Goal: Entertainment & Leisure: Consume media (video, audio)

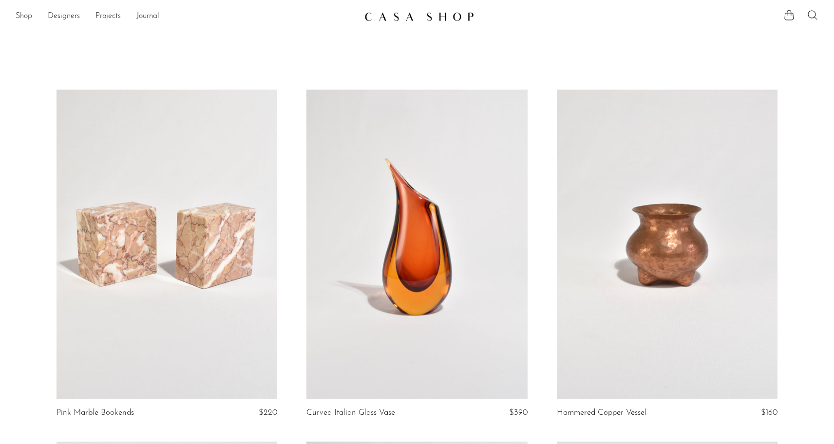
click at [27, 16] on link "Shop" at bounding box center [24, 16] width 17 height 13
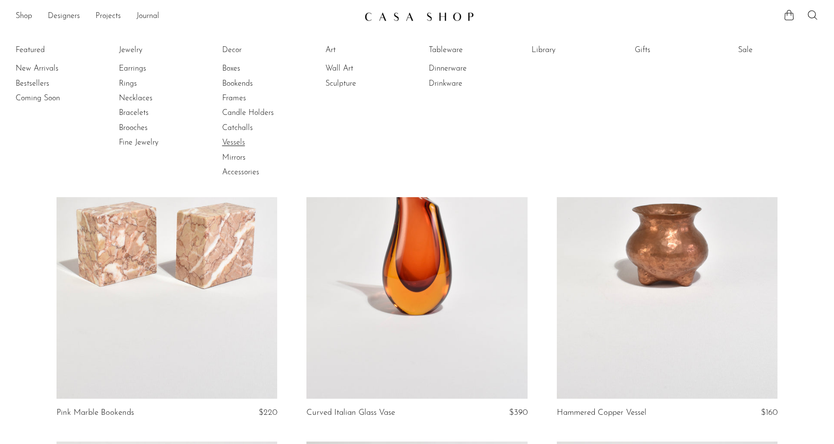
click at [239, 141] on link "Vessels" at bounding box center [258, 142] width 73 height 11
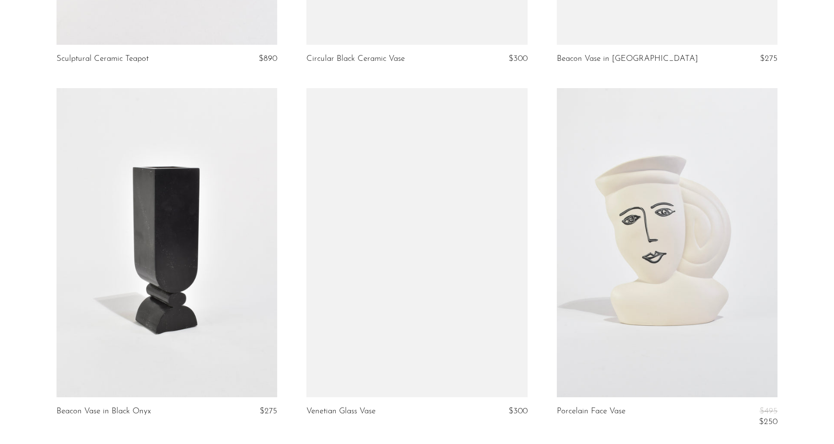
scroll to position [2492, 0]
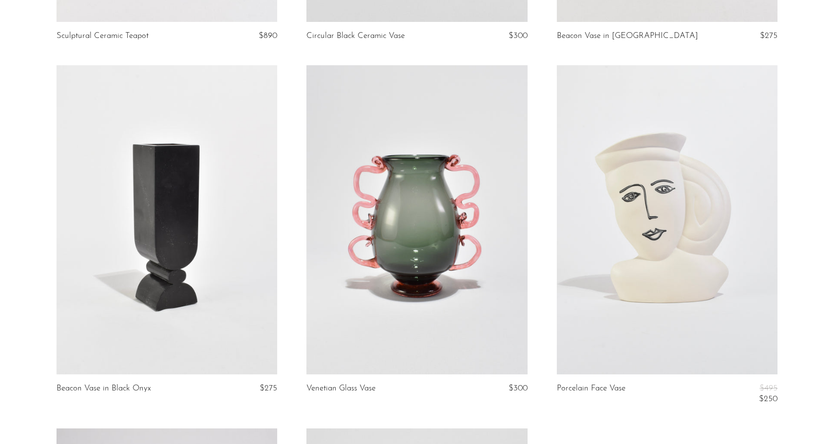
click at [449, 192] on link at bounding box center [417, 219] width 221 height 309
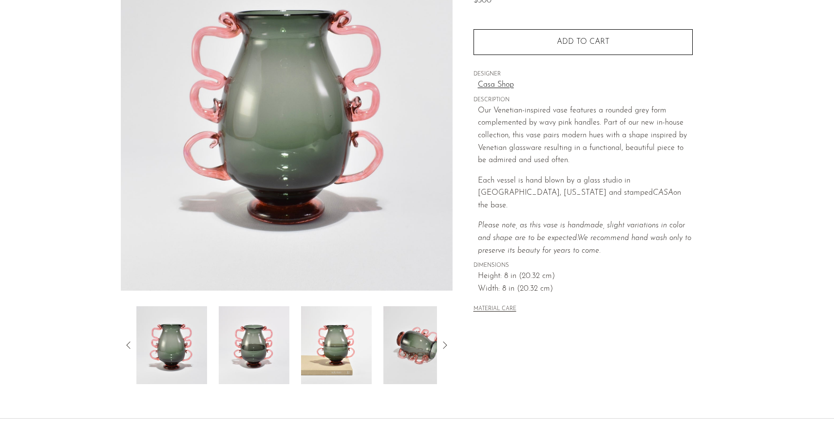
scroll to position [171, 0]
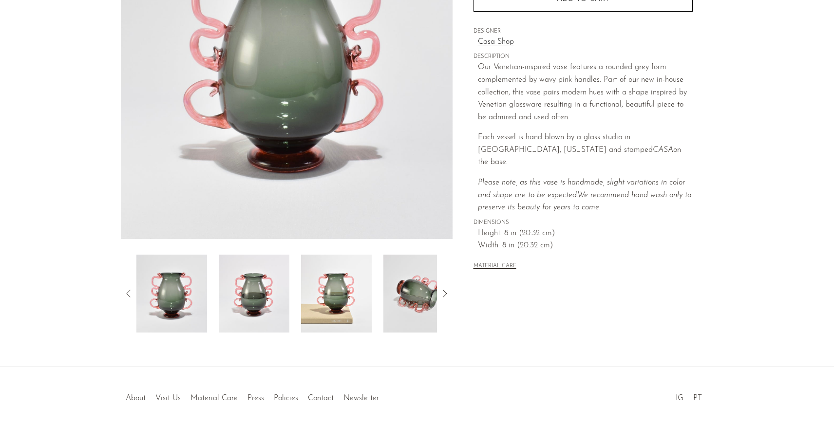
click at [425, 291] on img at bounding box center [419, 294] width 71 height 78
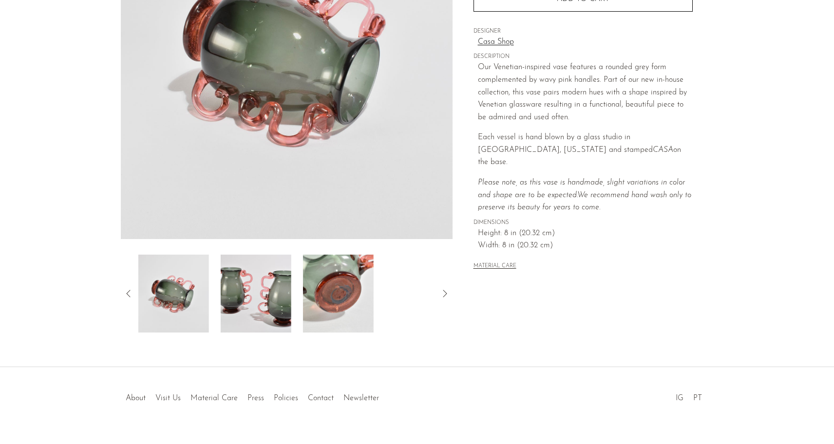
click at [336, 287] on img at bounding box center [338, 294] width 71 height 78
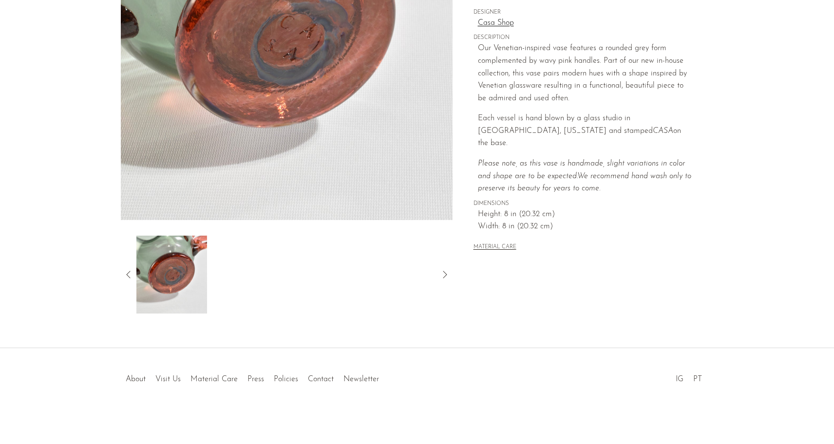
scroll to position [190, 0]
click at [128, 270] on icon at bounding box center [129, 275] width 12 height 12
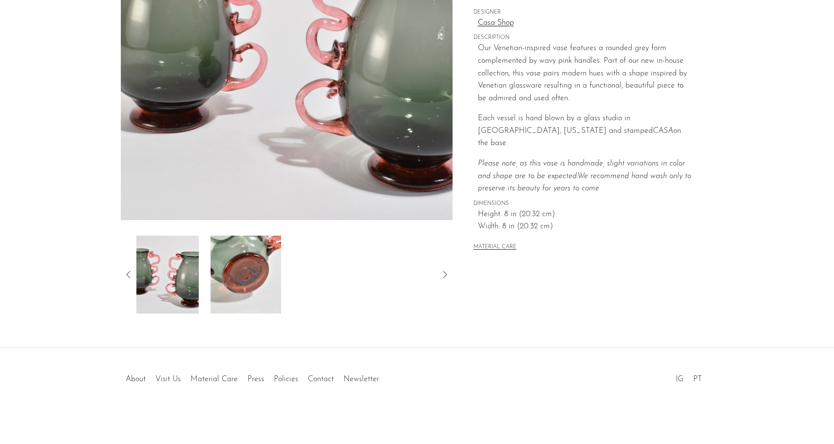
click at [168, 281] on img at bounding box center [163, 275] width 71 height 78
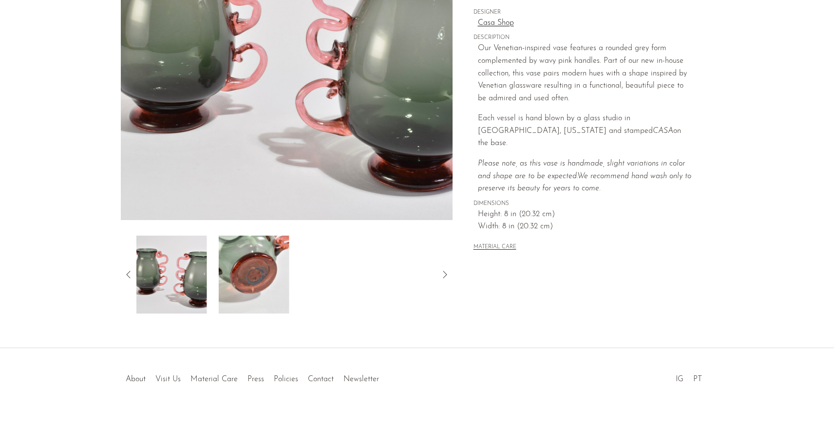
click at [130, 275] on icon at bounding box center [129, 275] width 12 height 12
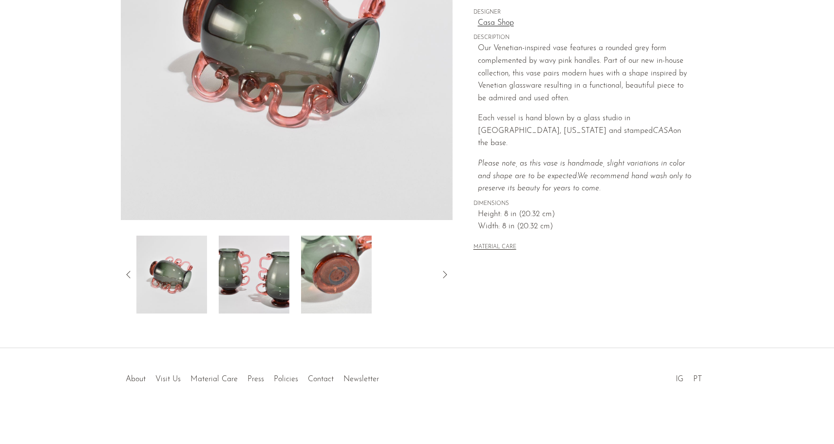
click at [130, 275] on icon at bounding box center [129, 275] width 12 height 12
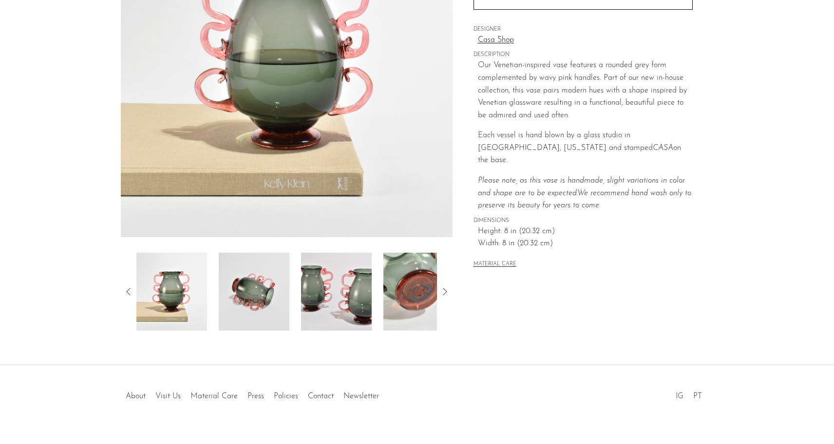
scroll to position [177, 0]
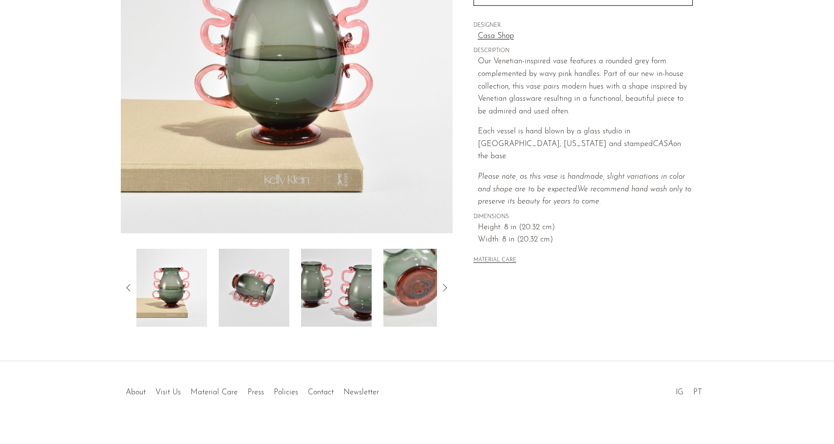
click at [124, 287] on icon at bounding box center [129, 288] width 12 height 12
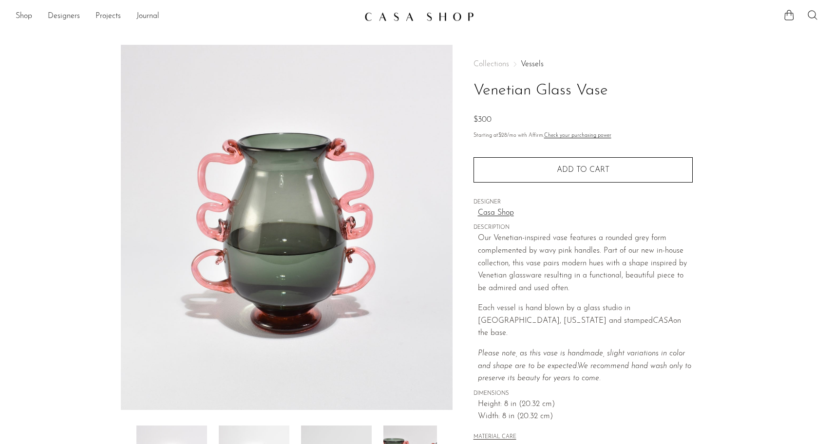
scroll to position [0, 0]
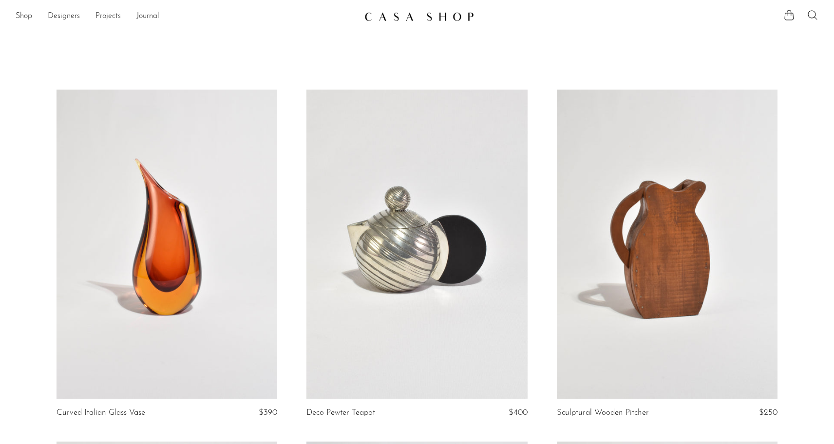
click at [112, 11] on link "Projects" at bounding box center [108, 16] width 25 height 13
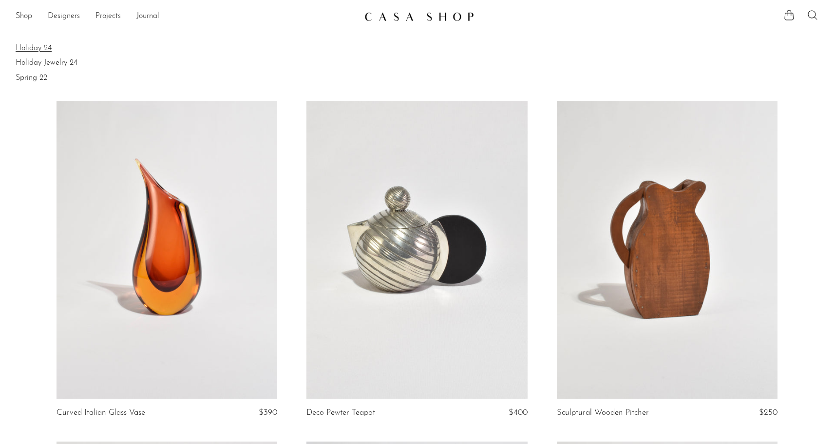
click at [36, 50] on link "Holiday 24" at bounding box center [417, 48] width 803 height 11
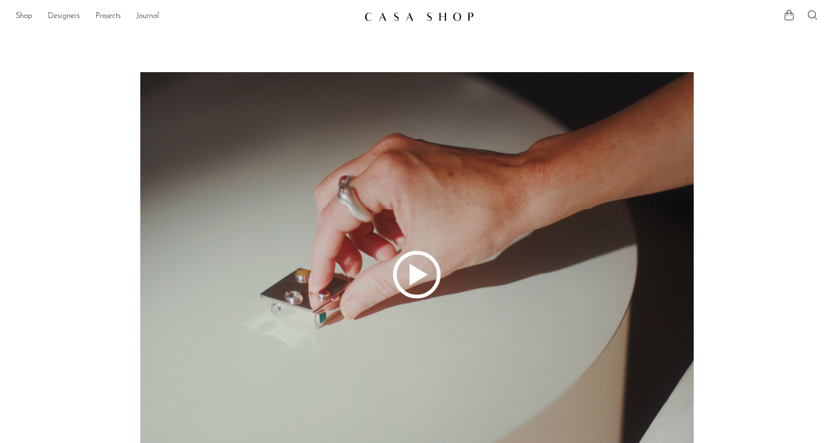
click at [434, 270] on icon at bounding box center [417, 274] width 749 height 405
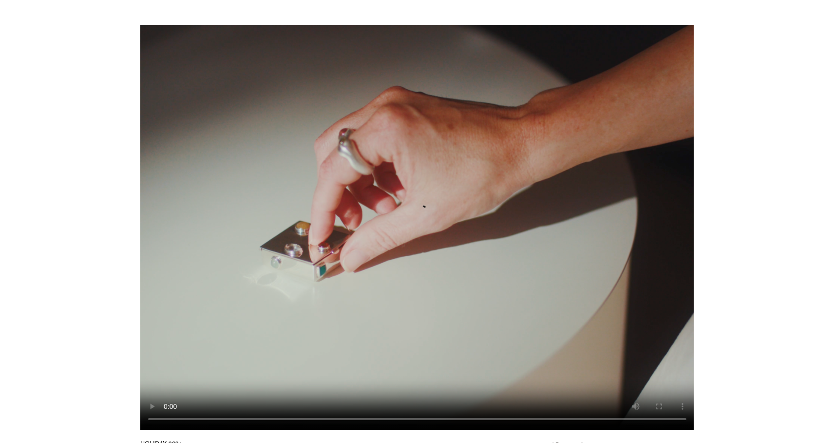
scroll to position [59, 0]
